Goal: Task Accomplishment & Management: Manage account settings

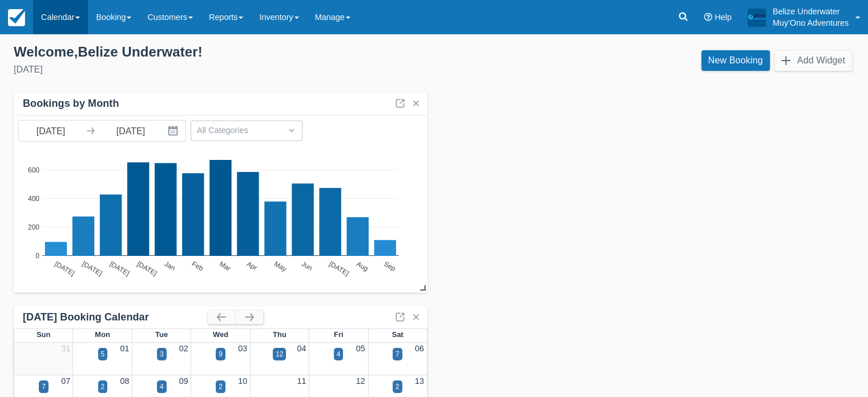
click at [56, 25] on link "Calendar" at bounding box center [60, 17] width 55 height 34
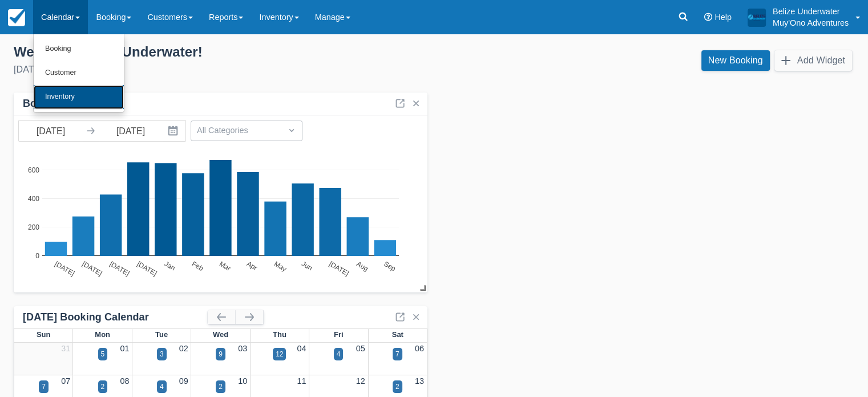
click at [61, 100] on link "Inventory" at bounding box center [79, 97] width 90 height 24
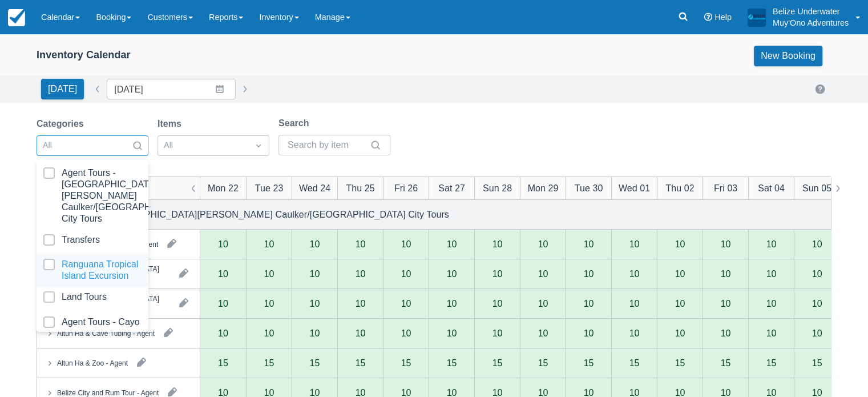
scroll to position [115, 0]
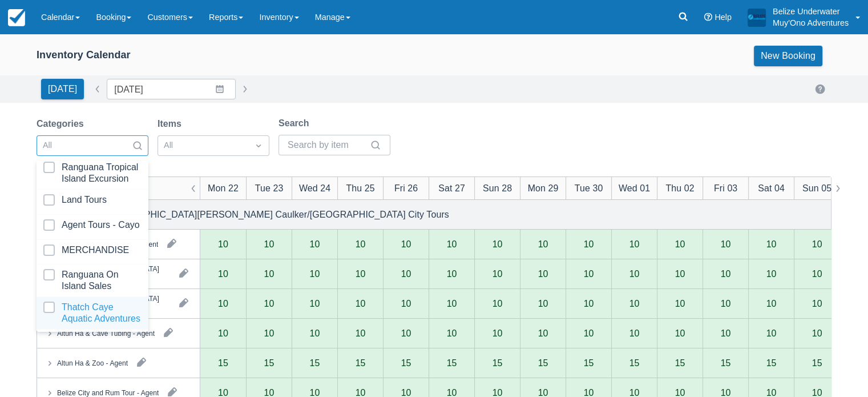
click at [94, 310] on div at bounding box center [92, 312] width 98 height 23
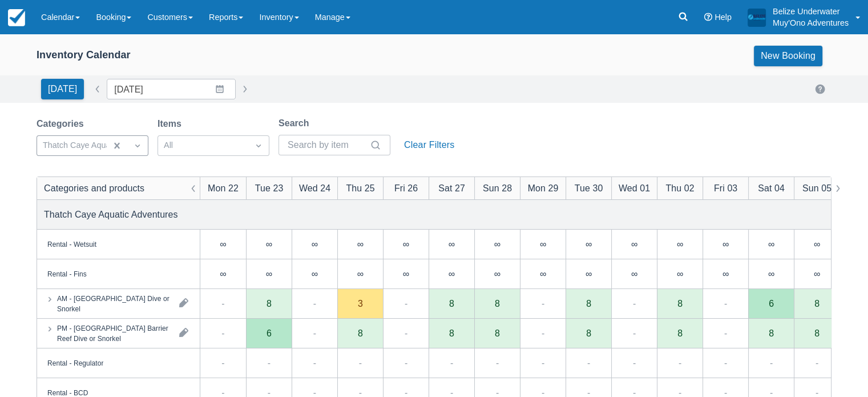
click at [478, 112] on div "Inventory Calendar New Booking Today Date 09/22/25 Navigate forward to interact…" at bounding box center [434, 365] width 868 height 663
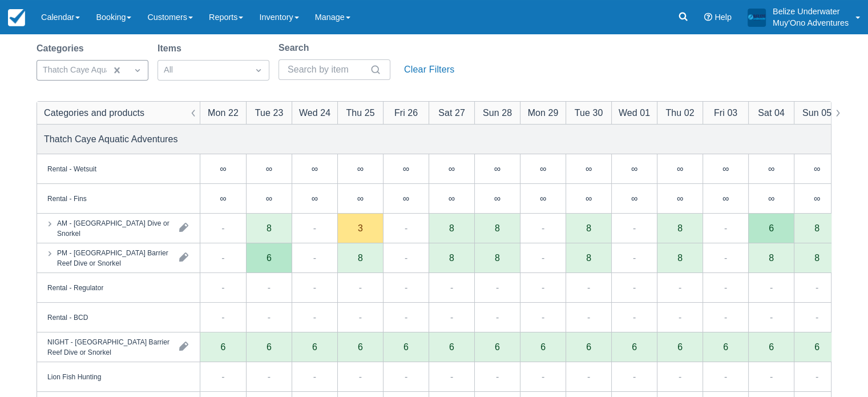
scroll to position [88, 0]
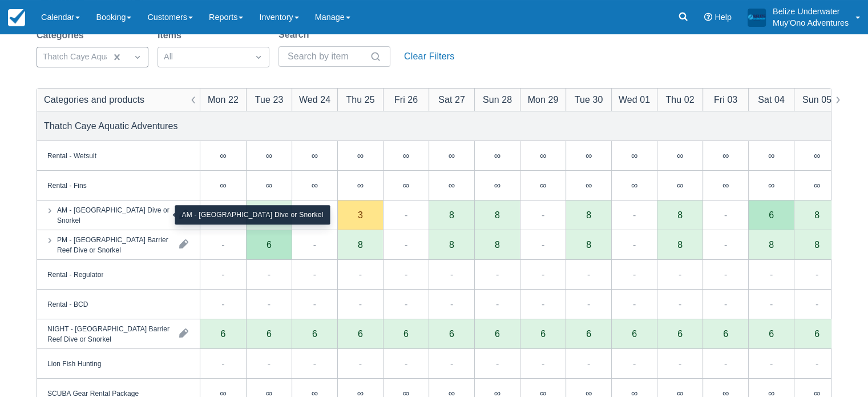
click at [144, 207] on div "AM - [GEOGRAPHIC_DATA] Dive or Snorkel" at bounding box center [113, 214] width 113 height 21
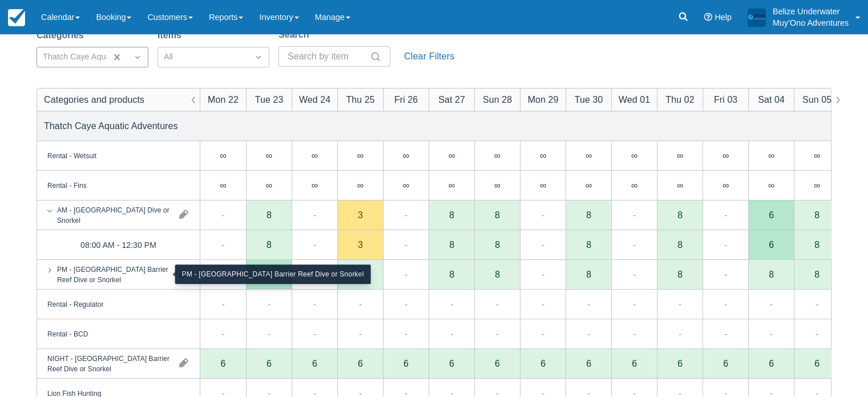
click at [110, 278] on div "PM - [GEOGRAPHIC_DATA] Barrier Reef Dive or Snorkel" at bounding box center [113, 274] width 113 height 21
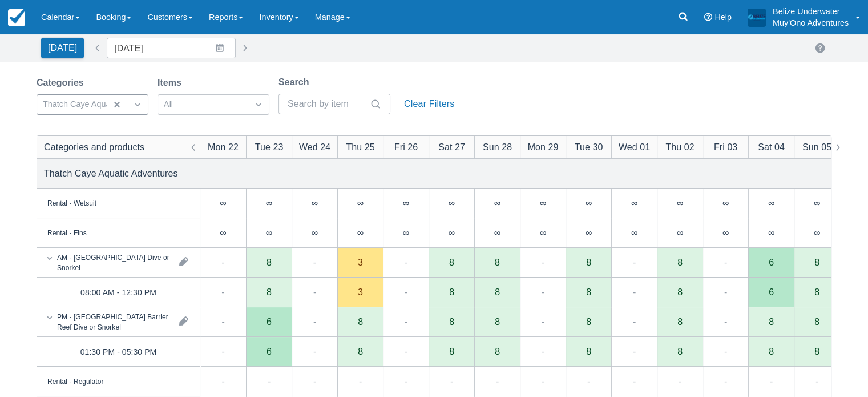
scroll to position [36, 0]
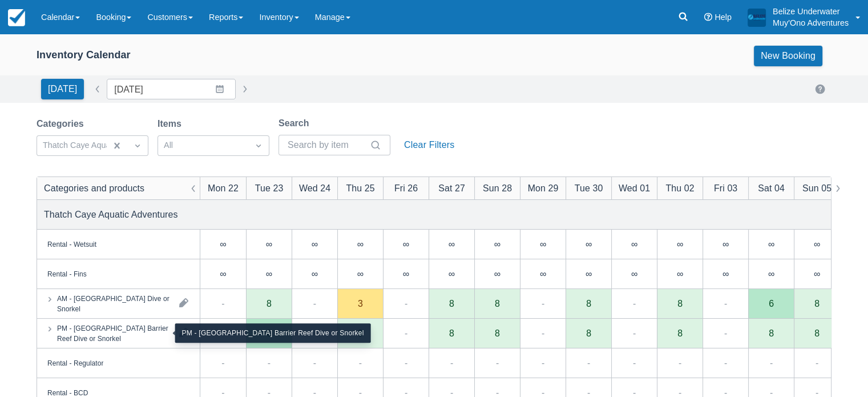
click at [144, 324] on div "PM - [GEOGRAPHIC_DATA] Barrier Reef Dive or Snorkel" at bounding box center [113, 332] width 113 height 21
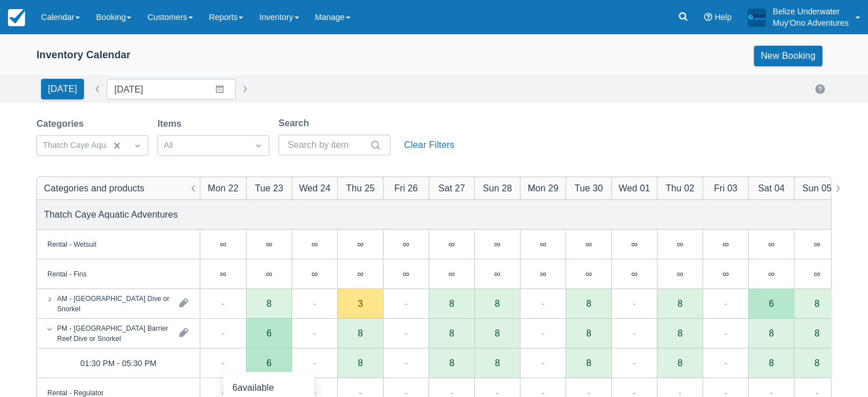
click at [273, 361] on div "6" at bounding box center [269, 363] width 46 height 30
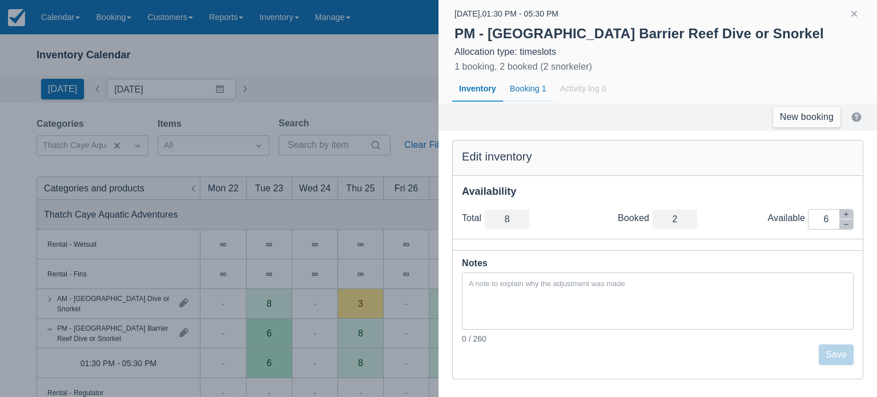
click at [515, 94] on div "Booking 1" at bounding box center [528, 89] width 50 height 26
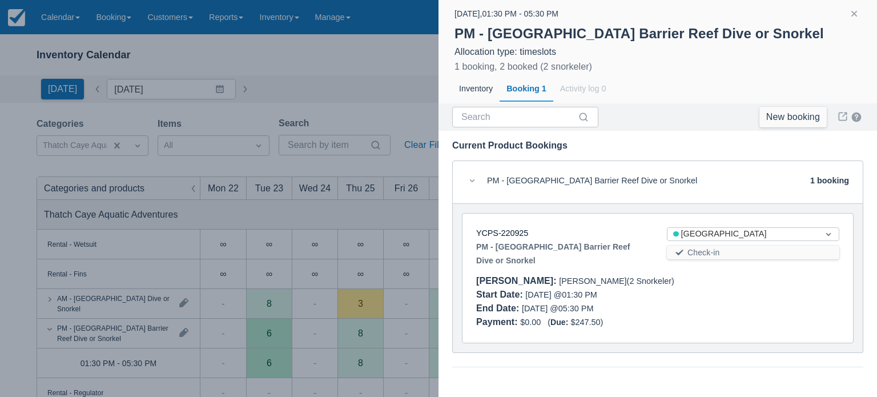
click at [350, 38] on div at bounding box center [438, 198] width 877 height 397
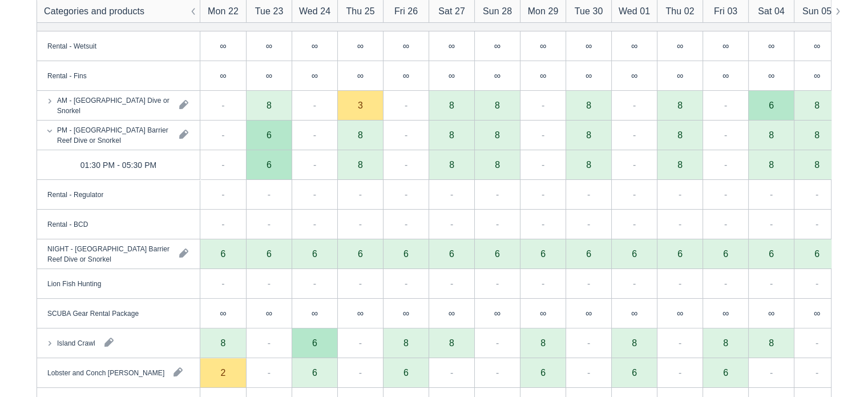
scroll to position [199, 0]
